Goal: Task Accomplishment & Management: Manage account settings

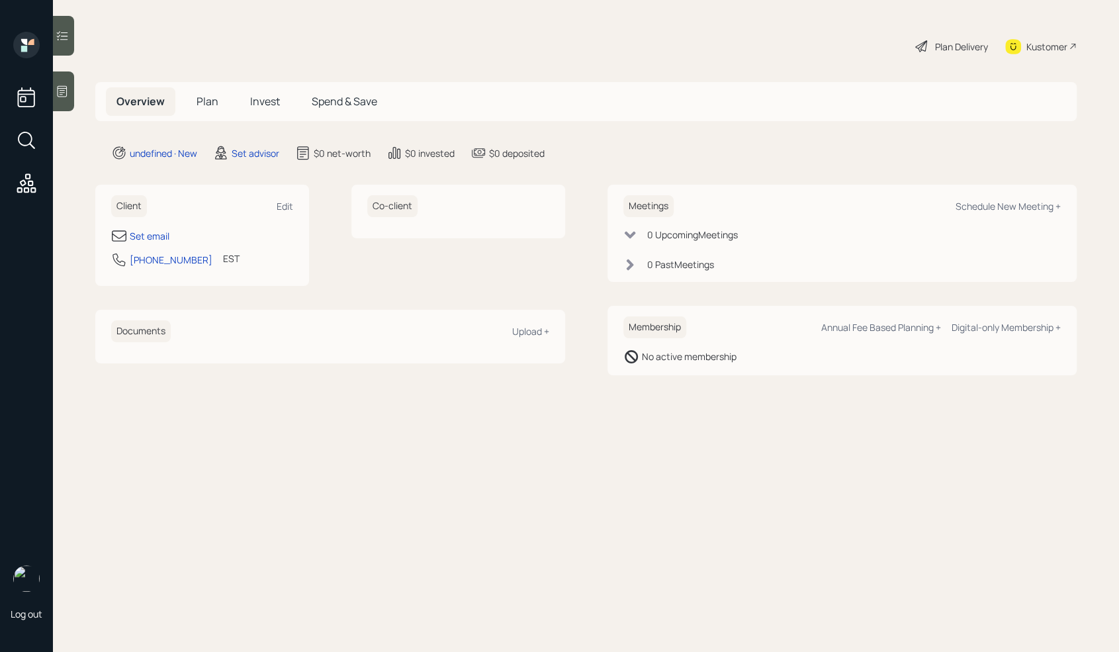
click at [66, 94] on icon at bounding box center [62, 91] width 13 height 13
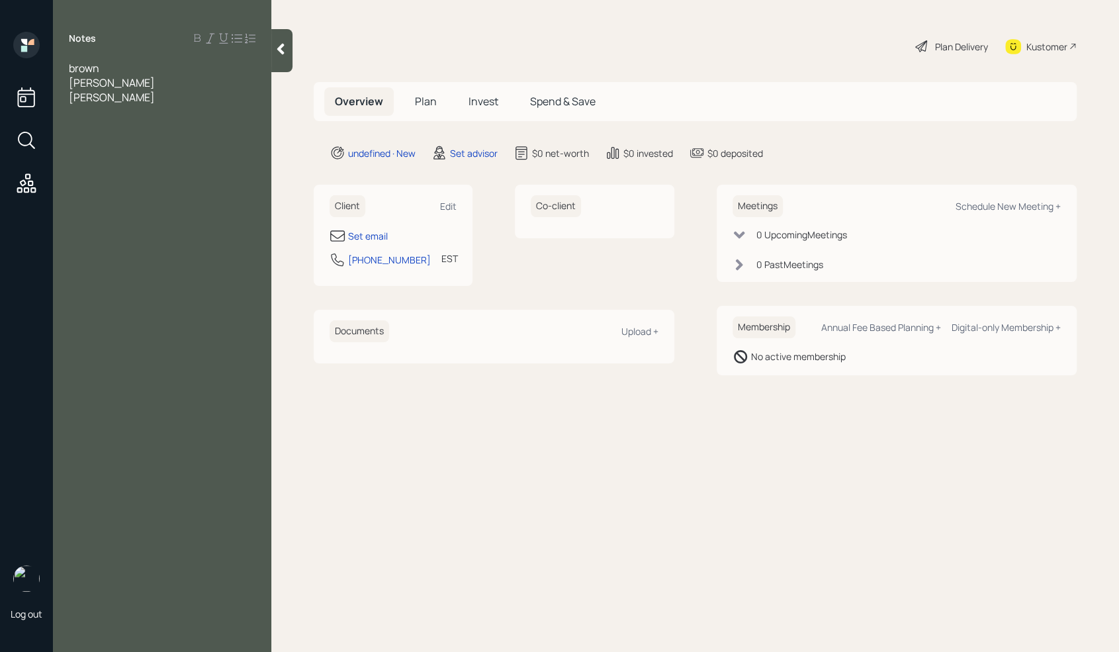
click at [182, 141] on div "Notes [PERSON_NAME] [PERSON_NAME]" at bounding box center [162, 334] width 218 height 604
drag, startPoint x: 155, startPoint y: 163, endPoint x: 154, endPoint y: 170, distance: 7.3
click at [154, 170] on div "Notes [PERSON_NAME] [PERSON_NAME]" at bounding box center [162, 334] width 218 height 604
click at [94, 114] on div "Notes [PERSON_NAME] [PERSON_NAME]" at bounding box center [162, 334] width 218 height 604
click at [97, 104] on span "[PERSON_NAME]" at bounding box center [112, 97] width 86 height 15
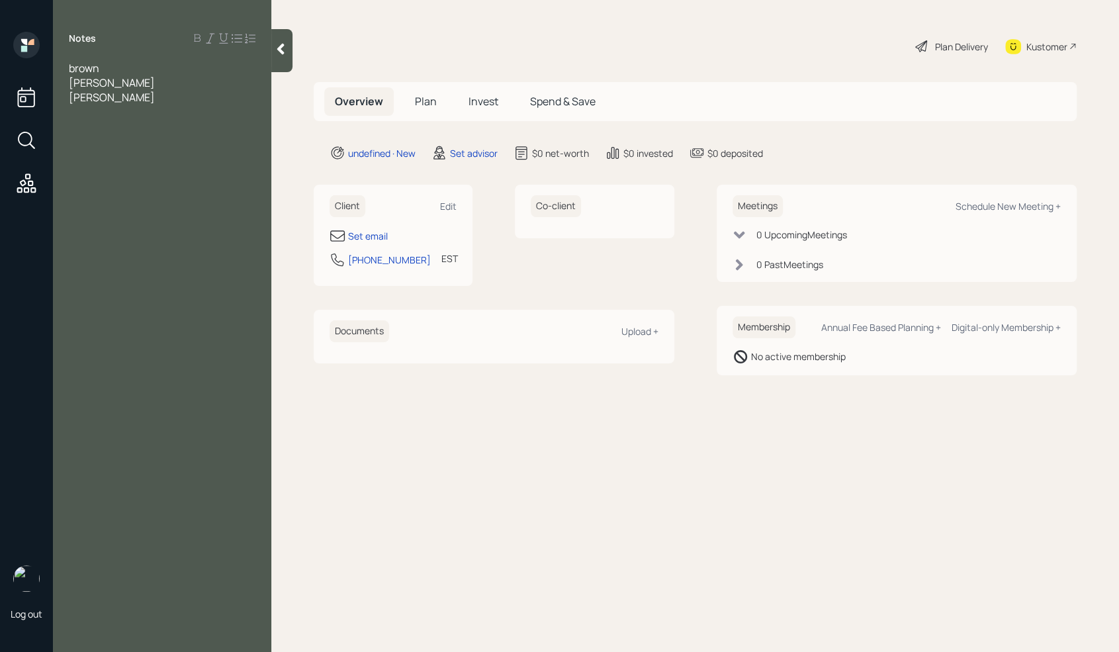
click at [111, 100] on div "[PERSON_NAME]" at bounding box center [162, 97] width 187 height 15
click at [373, 234] on div "Set email" at bounding box center [368, 236] width 40 height 14
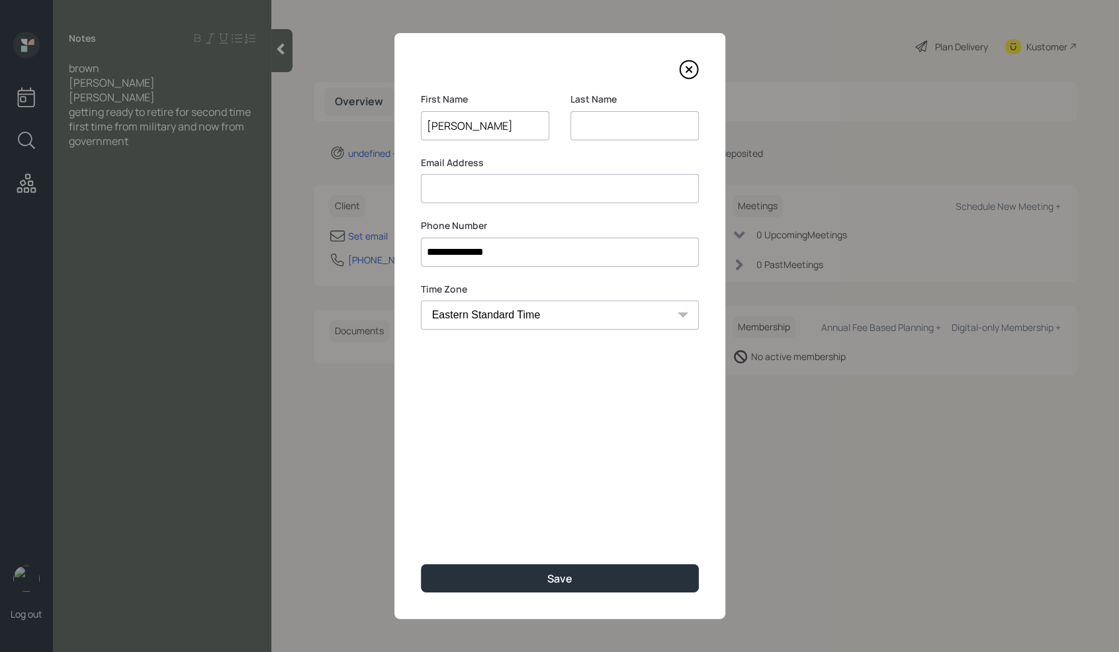
type input "[PERSON_NAME]"
click at [608, 119] on input at bounding box center [635, 125] width 128 height 29
type input "Brown"
click at [518, 196] on input at bounding box center [560, 188] width 278 height 29
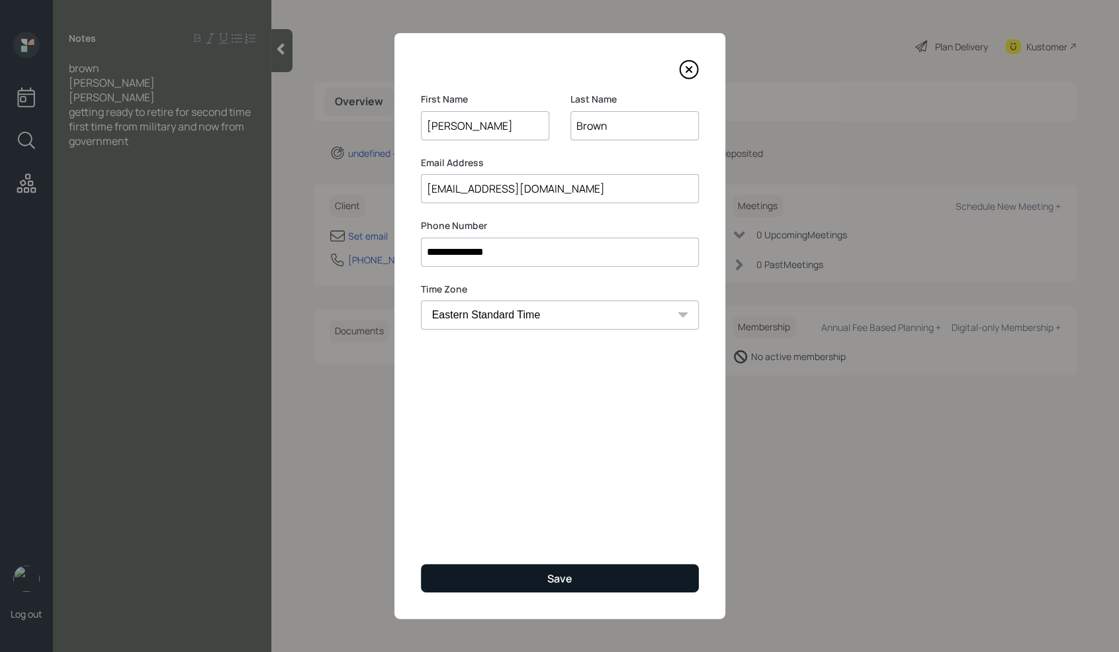
type input "[EMAIL_ADDRESS][DOMAIN_NAME]"
click at [572, 583] on button "Save" at bounding box center [560, 578] width 278 height 28
